Goal: Transaction & Acquisition: Purchase product/service

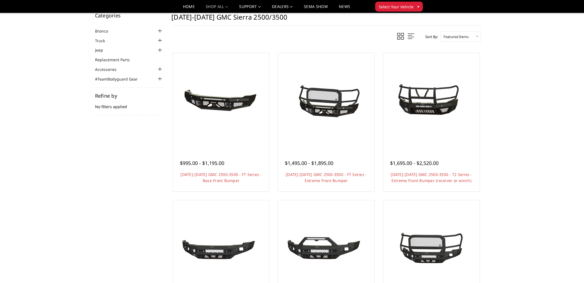
scroll to position [12, 0]
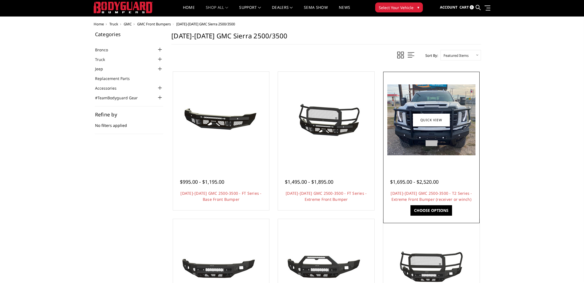
click at [455, 123] on img at bounding box center [431, 119] width 88 height 71
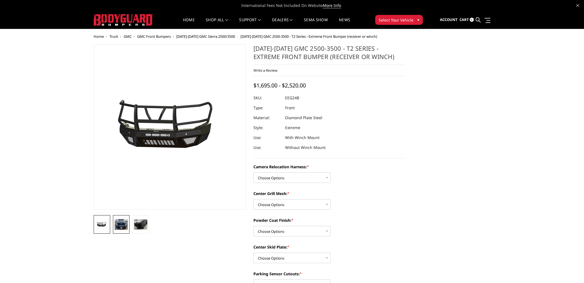
click at [119, 220] on img at bounding box center [121, 224] width 13 height 11
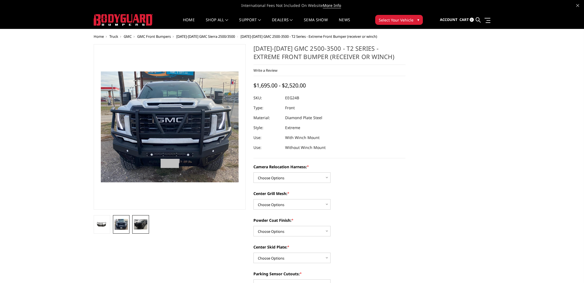
click at [140, 224] on img at bounding box center [140, 224] width 13 height 10
